Goal: Task Accomplishment & Management: Manage account settings

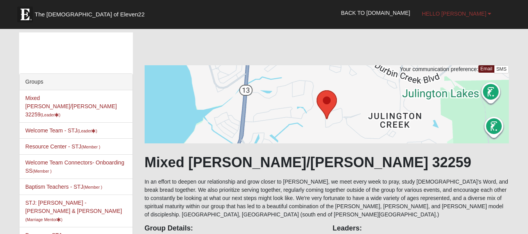
click at [467, 13] on span "Hello [PERSON_NAME]" at bounding box center [454, 14] width 65 height 6
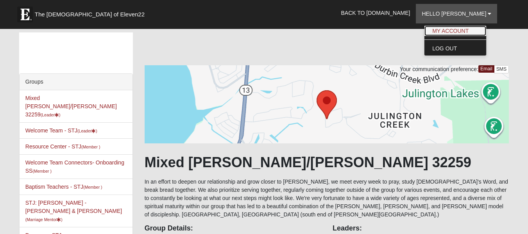
click at [466, 28] on link "My Account" at bounding box center [456, 31] width 62 height 10
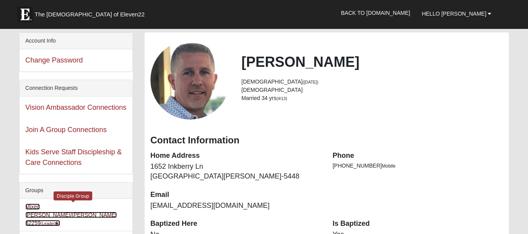
click at [54, 207] on link "Mixed Baker/Robinson 32259 (Leader )" at bounding box center [70, 215] width 91 height 23
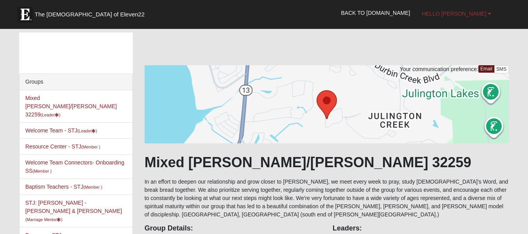
click at [457, 11] on span "Hello [PERSON_NAME]" at bounding box center [454, 14] width 65 height 6
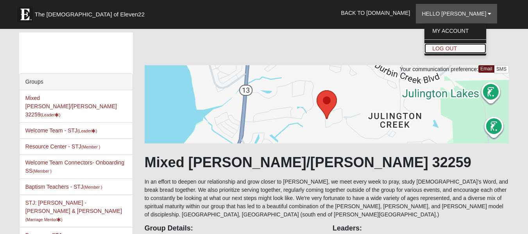
click at [454, 51] on link "Log Out" at bounding box center [456, 48] width 62 height 10
